Goal: Transaction & Acquisition: Purchase product/service

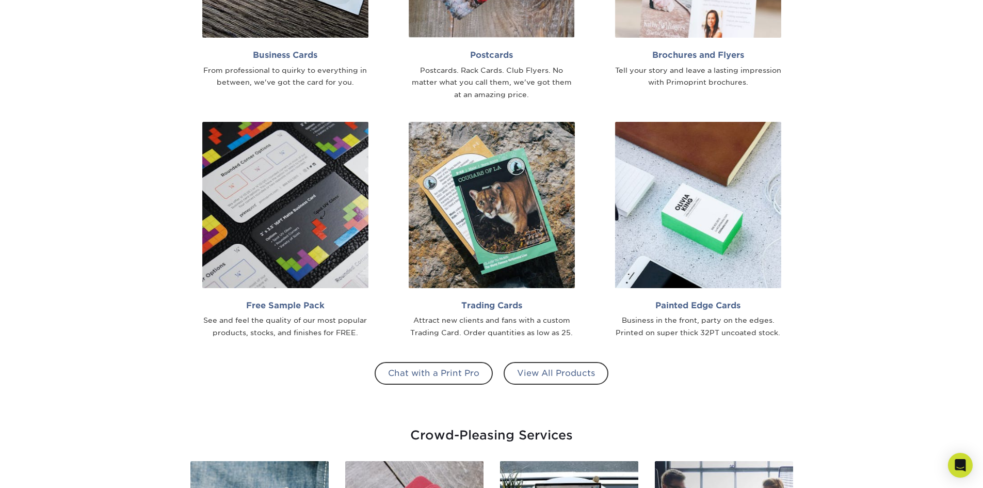
scroll to position [929, 0]
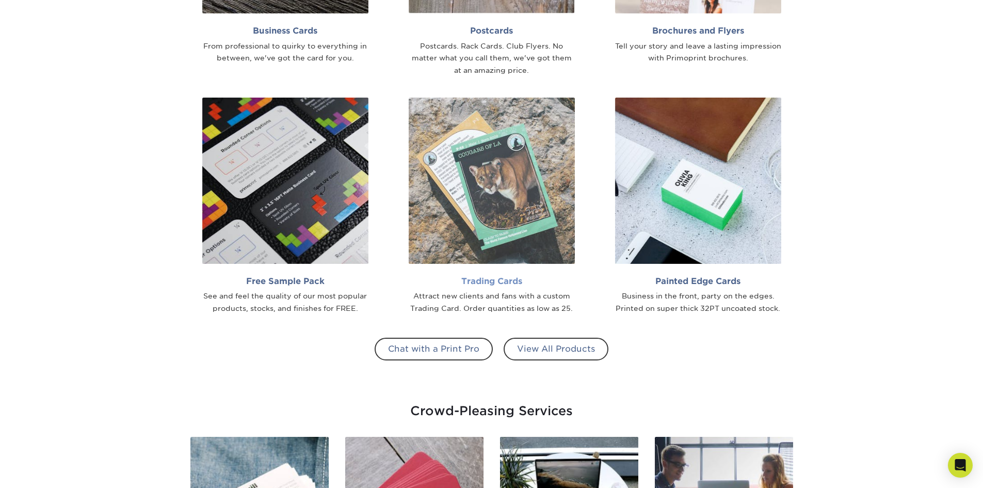
click at [446, 225] on img at bounding box center [492, 181] width 166 height 166
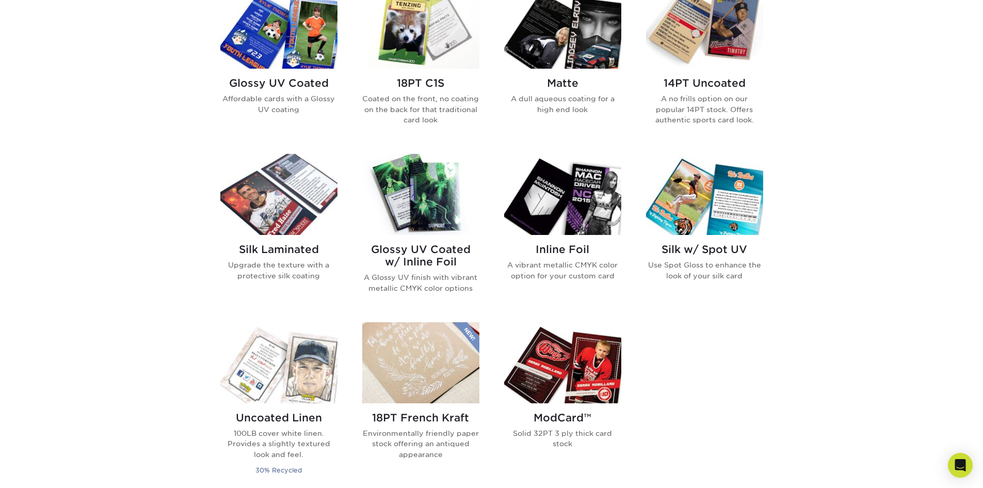
scroll to position [516, 0]
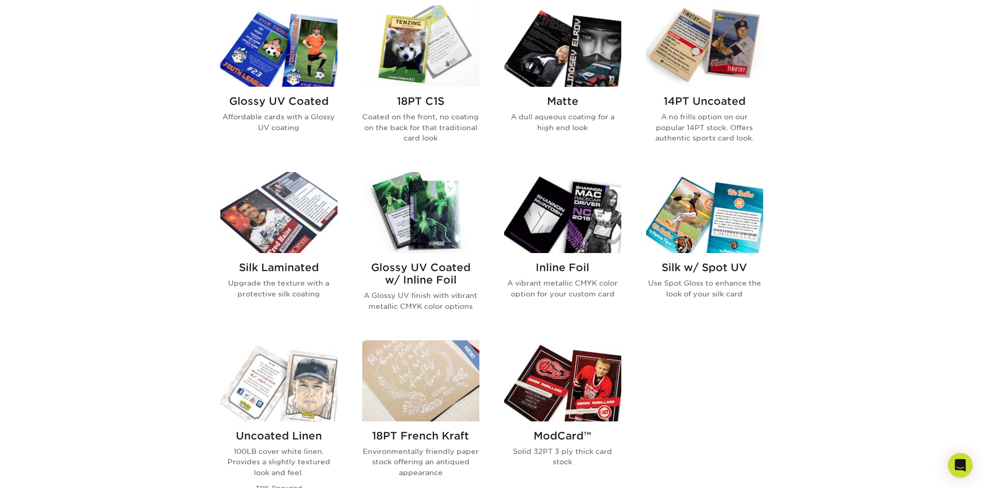
click at [262, 265] on h2 "Silk Laminated" at bounding box center [278, 267] width 117 height 12
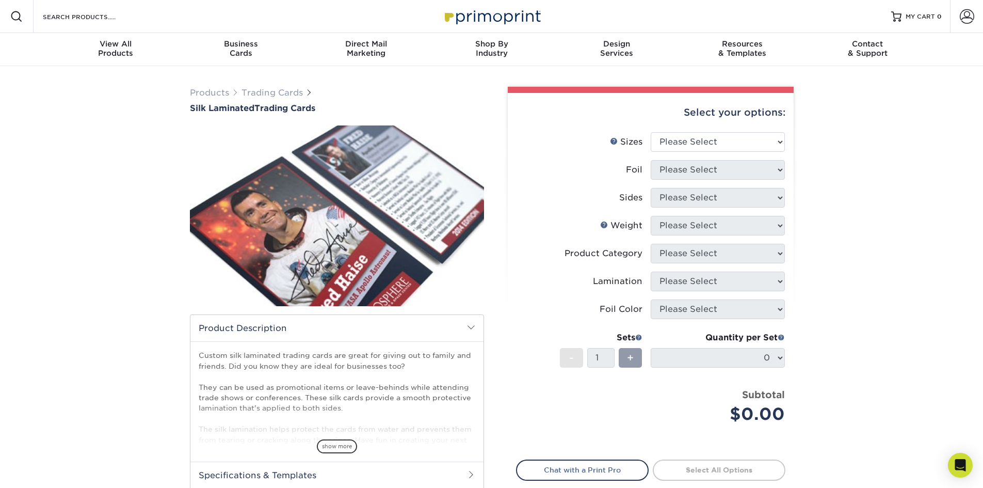
click at [359, 238] on img at bounding box center [337, 215] width 294 height 203
click at [696, 140] on select "Please Select 2.5" x 3.5"" at bounding box center [718, 142] width 134 height 20
select select "2.50x3.50"
click at [651, 132] on select "Please Select 2.5" x 3.5"" at bounding box center [718, 142] width 134 height 20
click at [697, 173] on select "Please Select No Yes" at bounding box center [718, 170] width 134 height 20
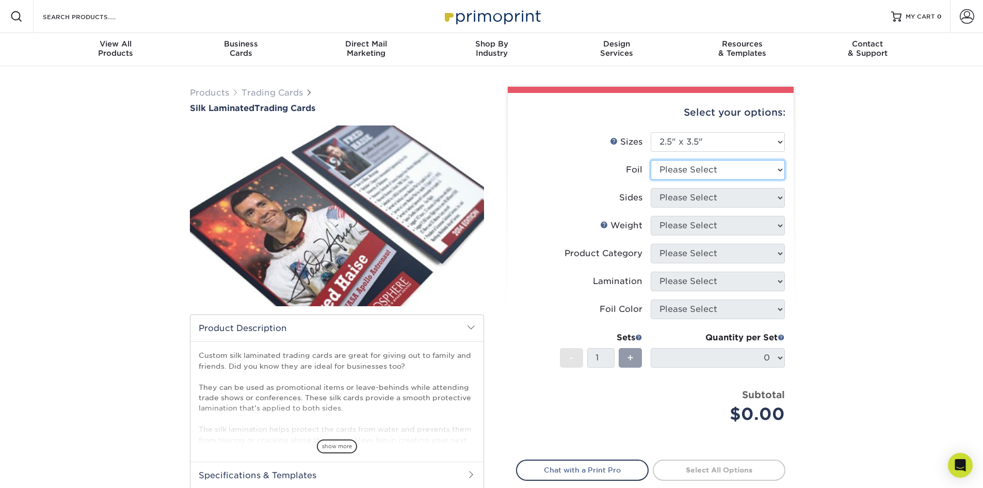
select select "1"
click at [651, 160] on select "Please Select No Yes" at bounding box center [718, 170] width 134 height 20
click at [692, 199] on select "Please Select Print Both Sides - Foil Both Sides Print Both Sides - Foil Front …" at bounding box center [718, 198] width 134 height 20
select select "34527644-b4fd-4ffb-9092-1318eefcd9d9"
click at [651, 188] on select "Please Select Print Both Sides - Foil Both Sides Print Both Sides - Foil Front …" at bounding box center [718, 198] width 134 height 20
